Goal: Transaction & Acquisition: Purchase product/service

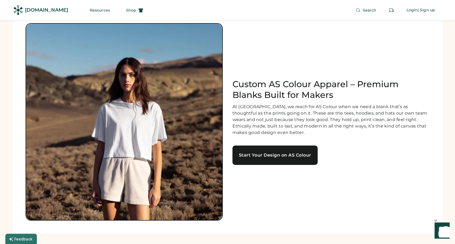
scroll to position [5, 0]
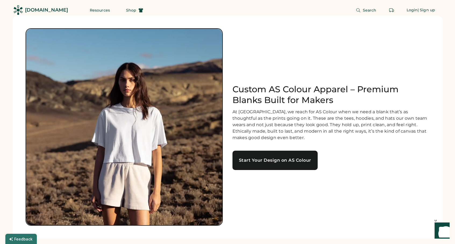
click at [282, 162] on div "Start Your Design on AS Colour" at bounding box center [275, 160] width 72 height 4
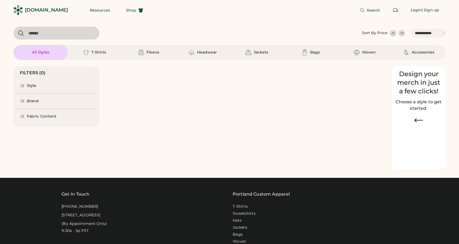
select select "*****"
select select "*"
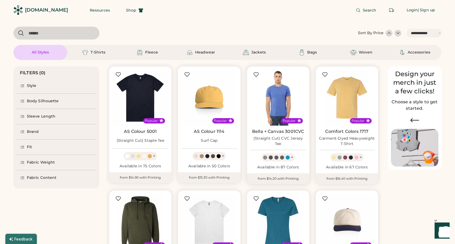
scroll to position [1, 0]
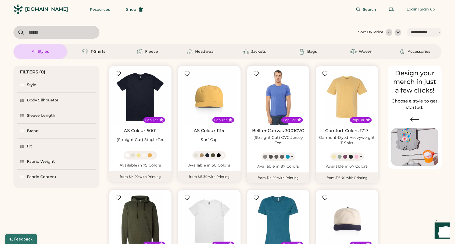
select select "*****"
select select "*"
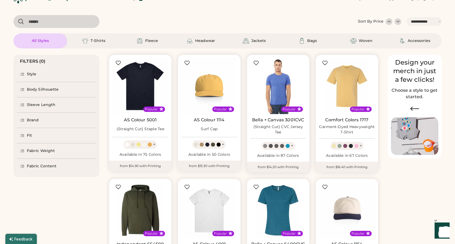
scroll to position [10, 0]
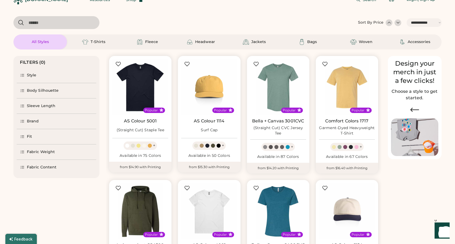
click at [42, 79] on div "Style" at bounding box center [57, 75] width 80 height 15
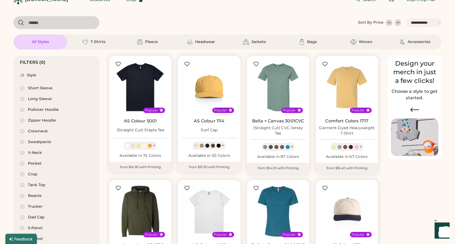
click at [43, 77] on div "Style" at bounding box center [57, 75] width 80 height 15
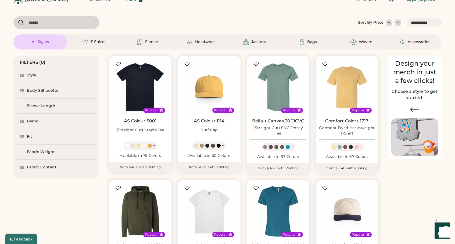
click at [44, 93] on div "Body Silhouette" at bounding box center [57, 90] width 80 height 15
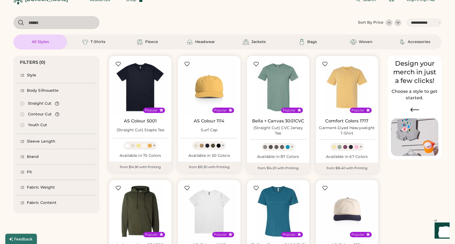
click at [46, 90] on div "Body Silhouette" at bounding box center [43, 90] width 32 height 5
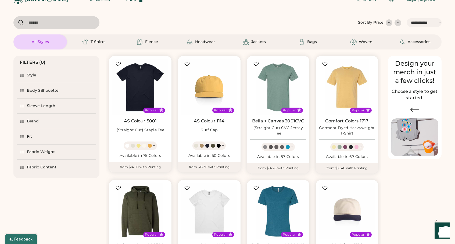
click at [54, 122] on div "Brand" at bounding box center [57, 121] width 80 height 15
click at [47, 133] on div "Fit" at bounding box center [57, 136] width 80 height 15
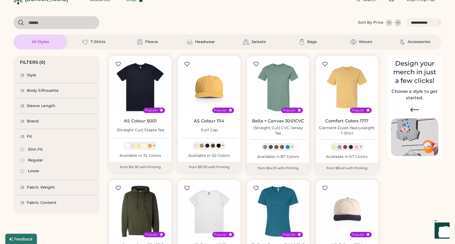
click at [24, 171] on icon at bounding box center [22, 171] width 4 height 4
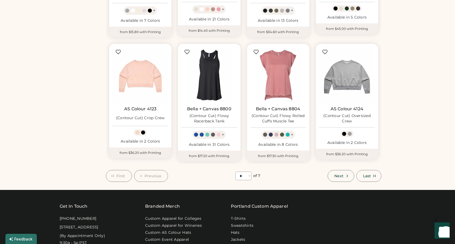
scroll to position [17, 0]
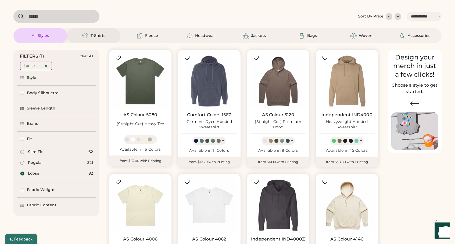
click at [93, 41] on div "T-Shirts" at bounding box center [94, 35] width 54 height 15
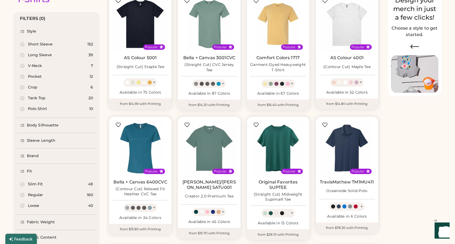
scroll to position [74, 0]
click at [50, 207] on div "Loose 40" at bounding box center [57, 205] width 80 height 11
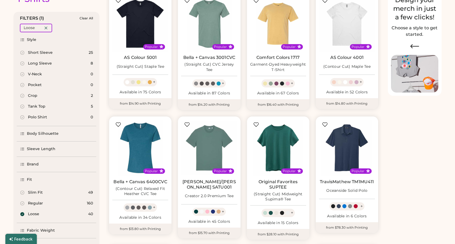
select select "*"
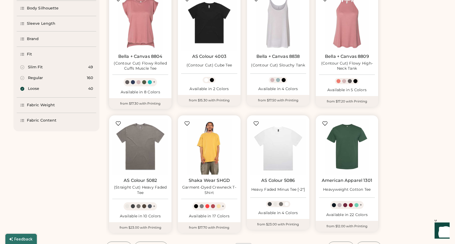
scroll to position [228, 0]
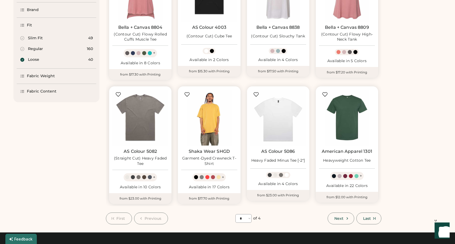
click at [142, 154] on link "AS Colour 5082" at bounding box center [140, 151] width 33 height 5
